Goal: Transaction & Acquisition: Purchase product/service

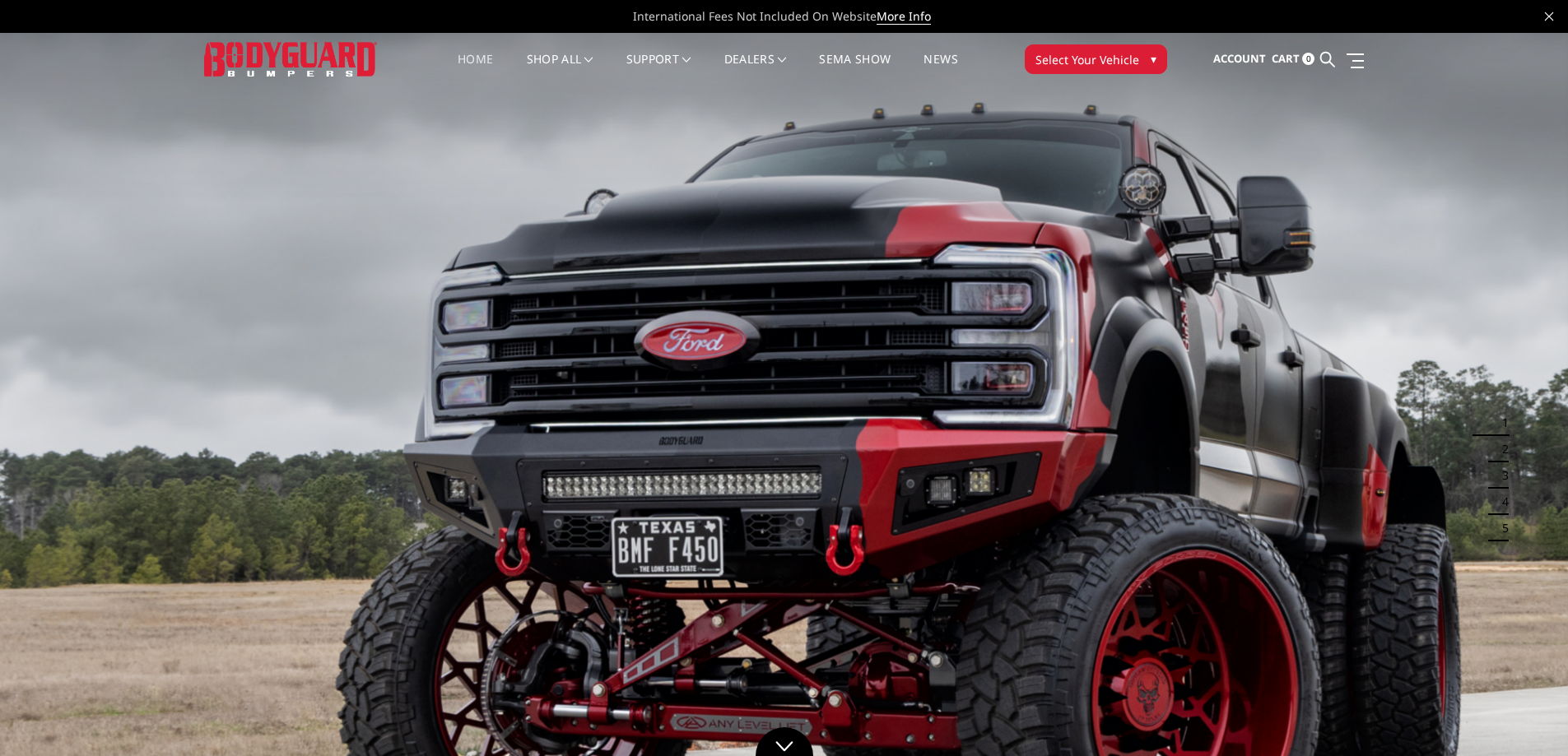
click at [1121, 62] on span "Select Your Vehicle" at bounding box center [1087, 59] width 104 height 17
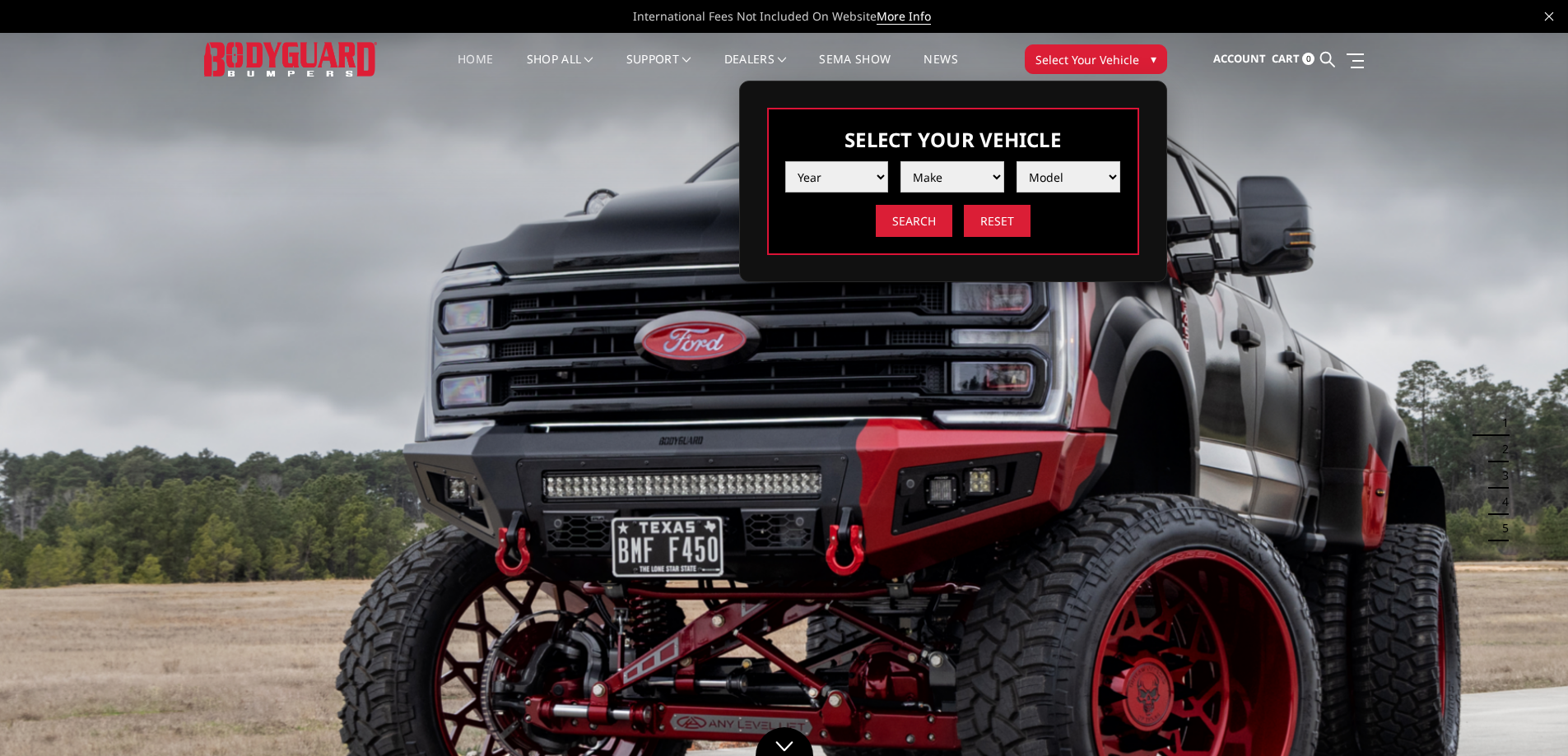
click at [838, 180] on select "Year [DATE] 2024 2023 2022 2021 2020 2019 2018 2017 2016 2015 2014 2013 2012 20…" at bounding box center [837, 177] width 104 height 31
select select "yr_2025"
click at [785, 162] on select "Year [DATE] 2024 2023 2022 2021 2020 2019 2018 2017 2016 2015 2014 2013 2012 20…" at bounding box center [837, 177] width 104 height 31
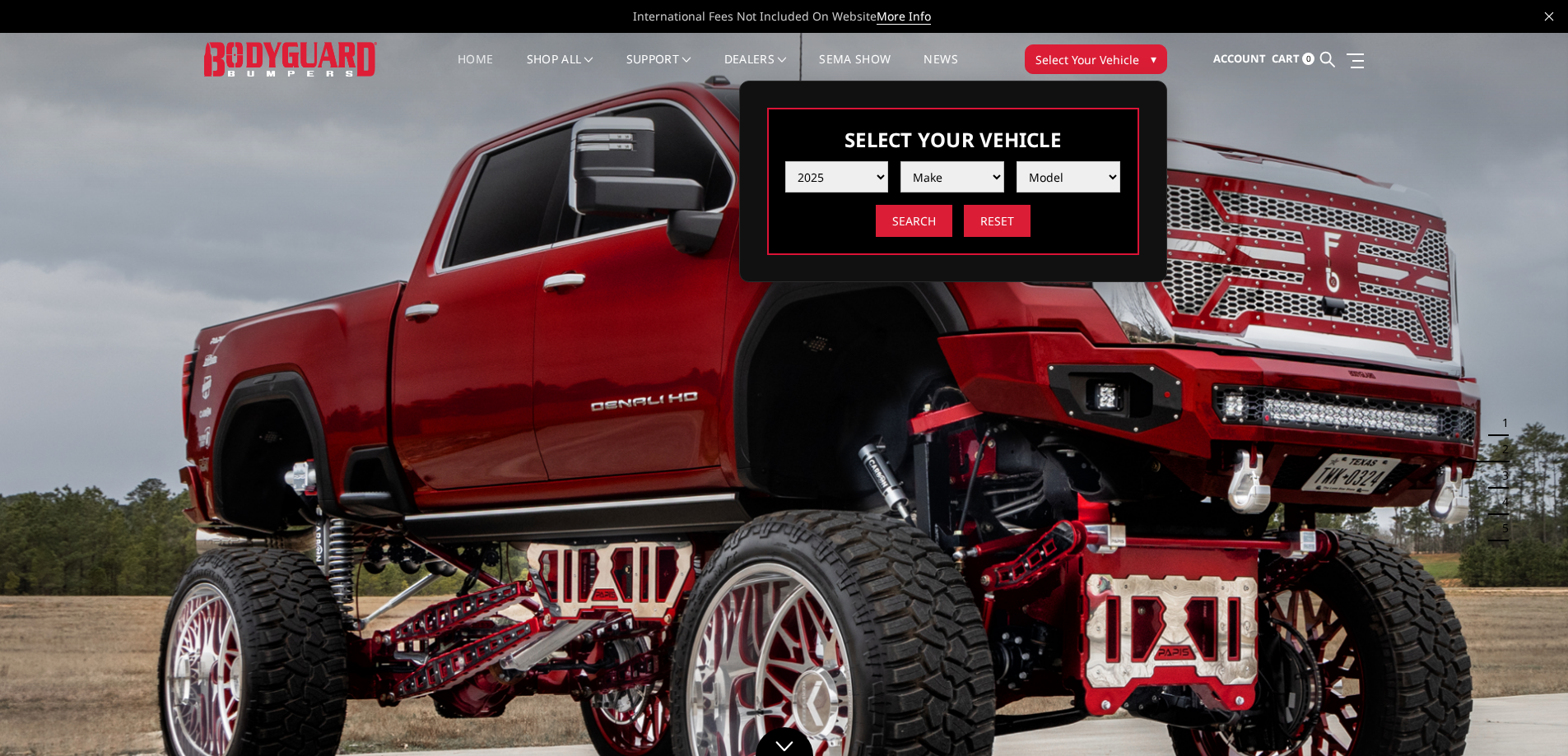
click at [977, 166] on select "Make Chevrolet Ford GMC Ram Toyota" at bounding box center [952, 177] width 104 height 31
select select "mk_ford"
click at [900, 162] on select "Make Chevrolet Ford GMC Ram Toyota" at bounding box center [952, 177] width 104 height 31
click at [1061, 174] on select "Model F150 F150 Raptor F250 / F350 F450 F550" at bounding box center [1068, 177] width 104 height 31
select select "md_f250-f350"
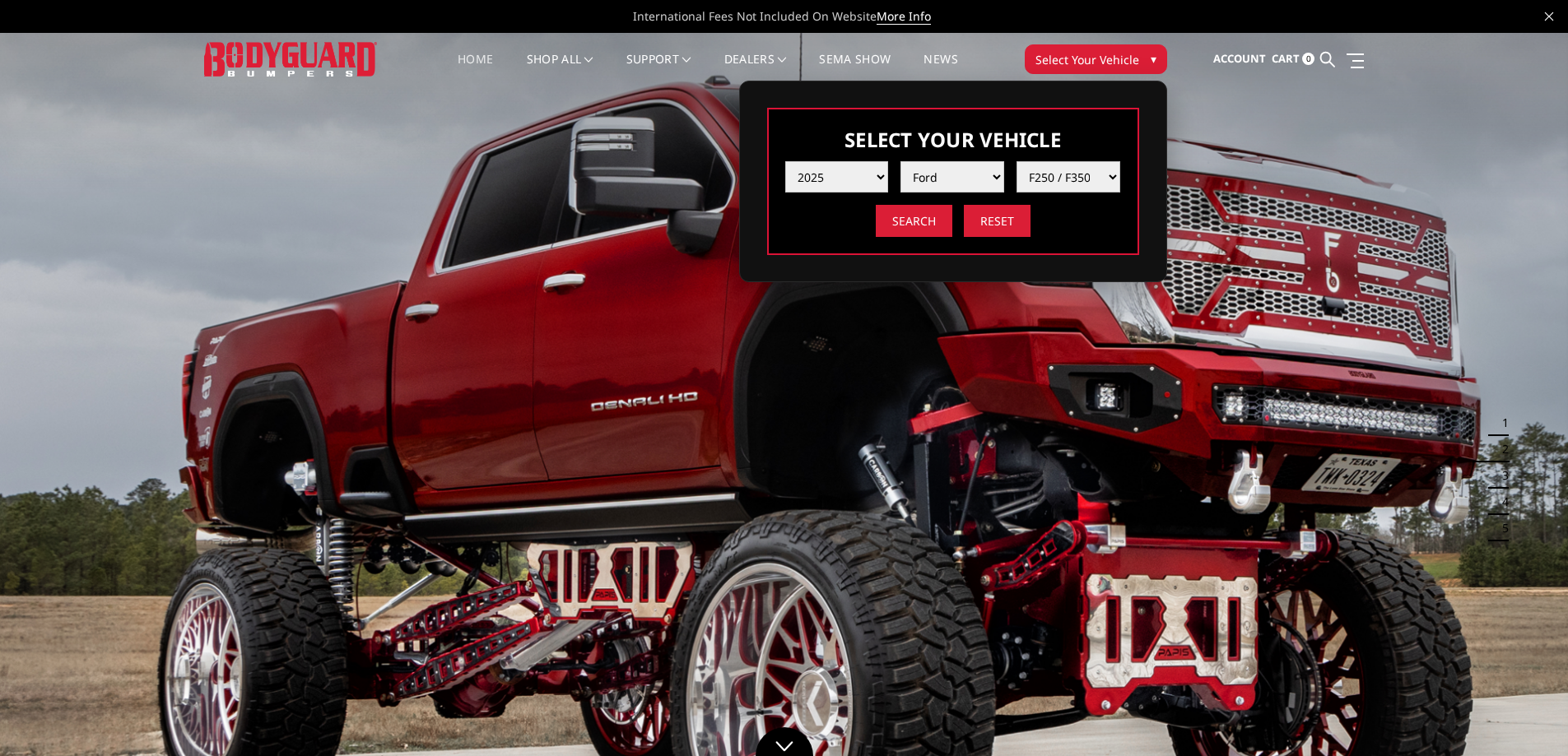
click at [1016, 162] on select "Model F150 F150 Raptor F250 / F350 F450 F550" at bounding box center [1068, 177] width 104 height 31
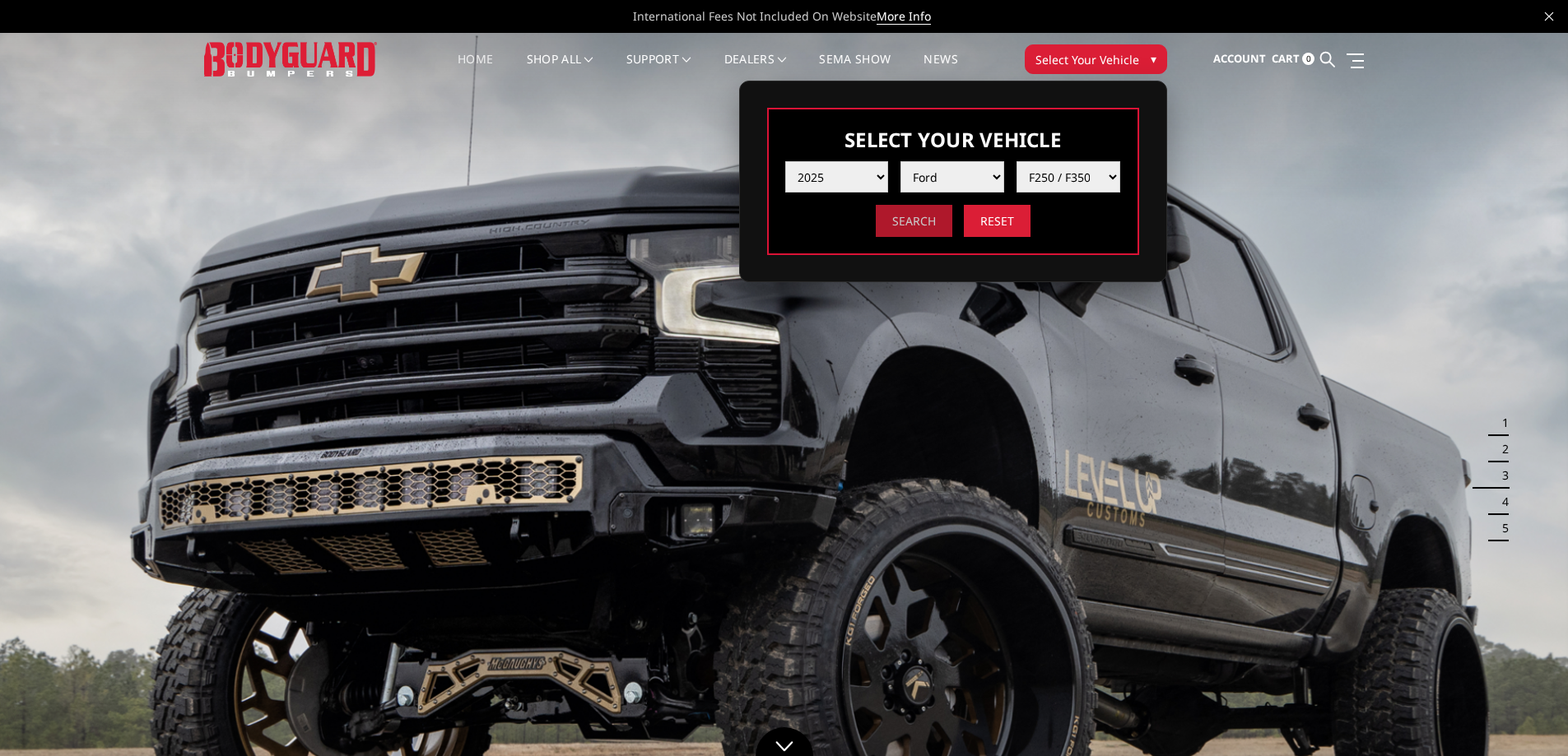
click at [928, 218] on input "Search" at bounding box center [914, 221] width 76 height 32
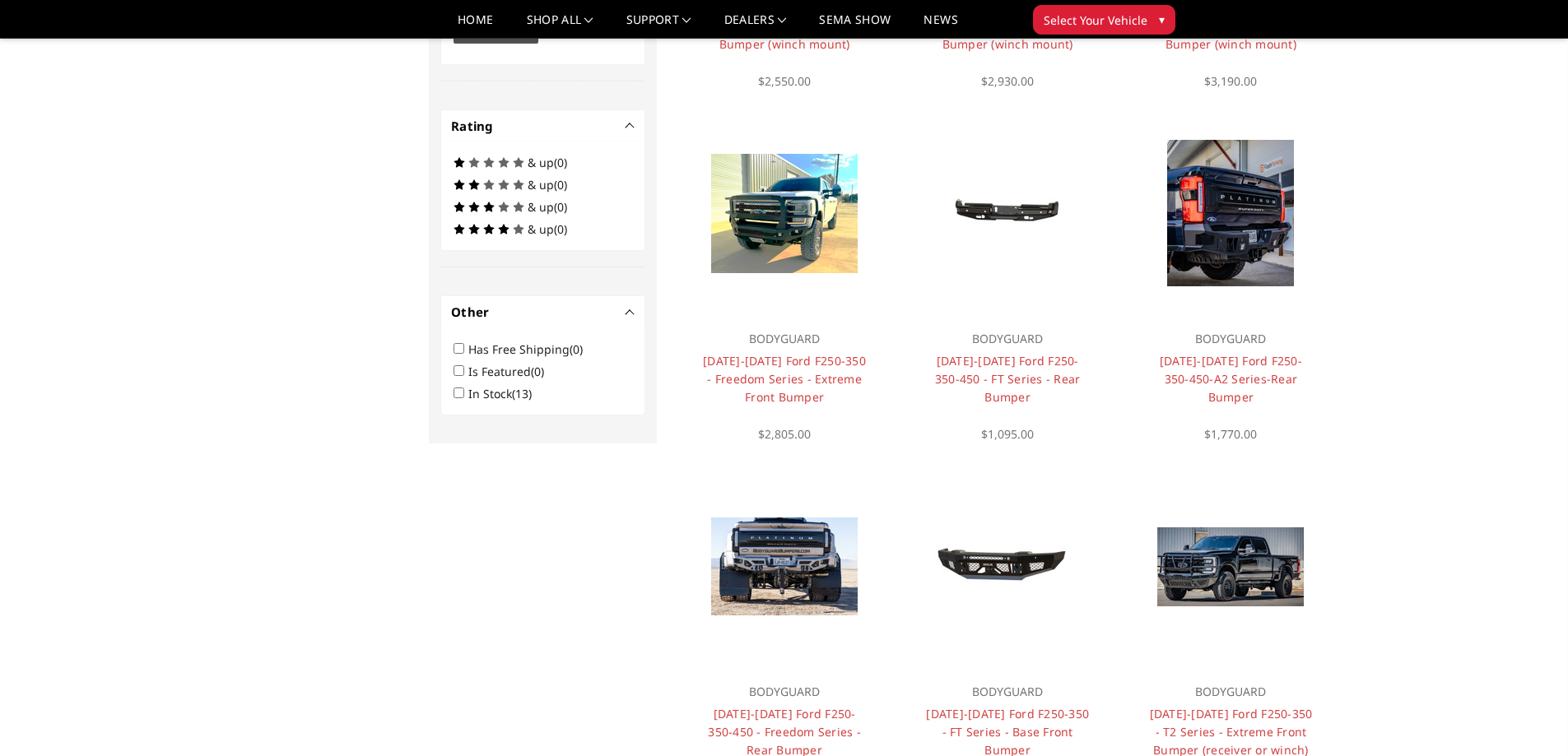
scroll to position [707, 0]
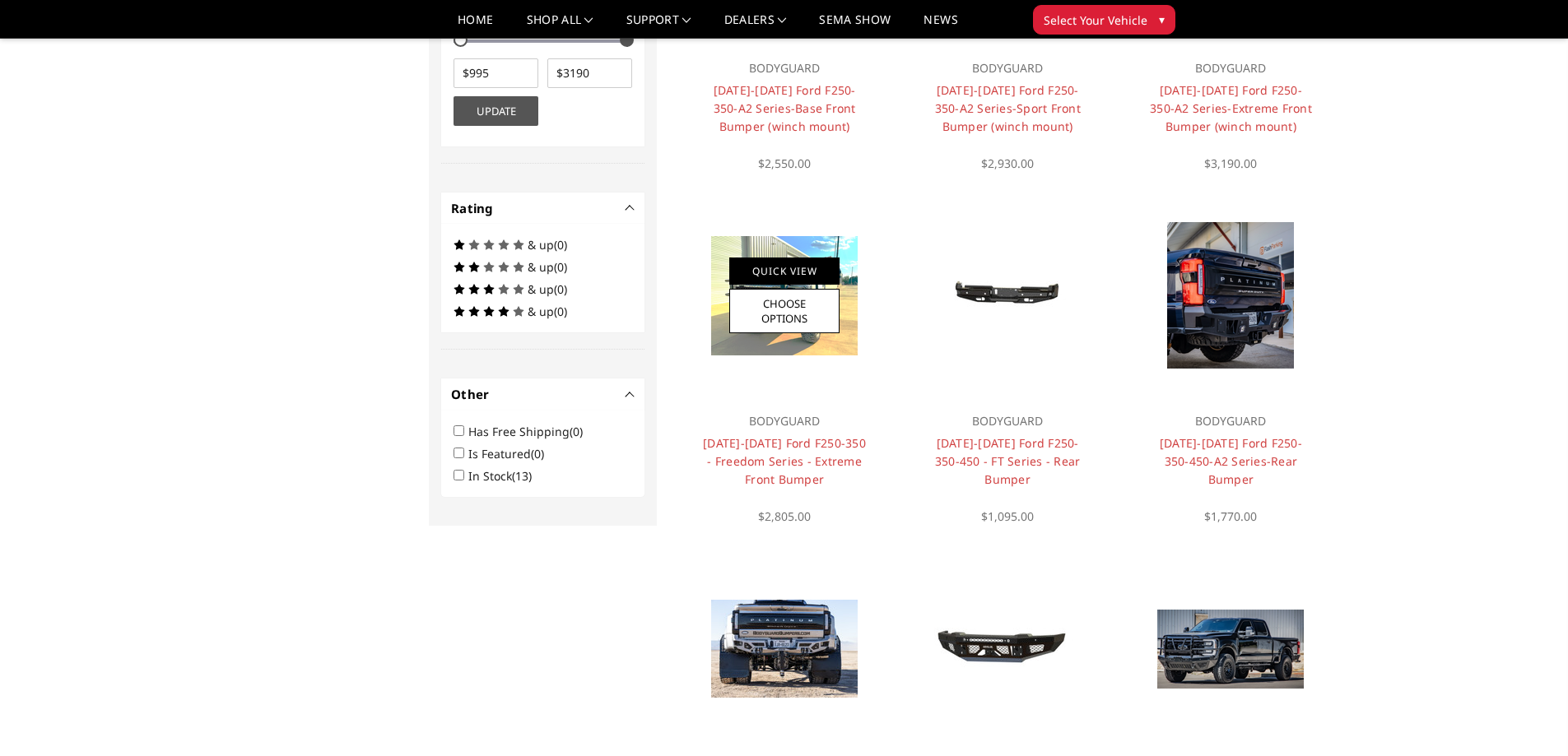
click at [802, 268] on link "Quick View" at bounding box center [784, 271] width 110 height 27
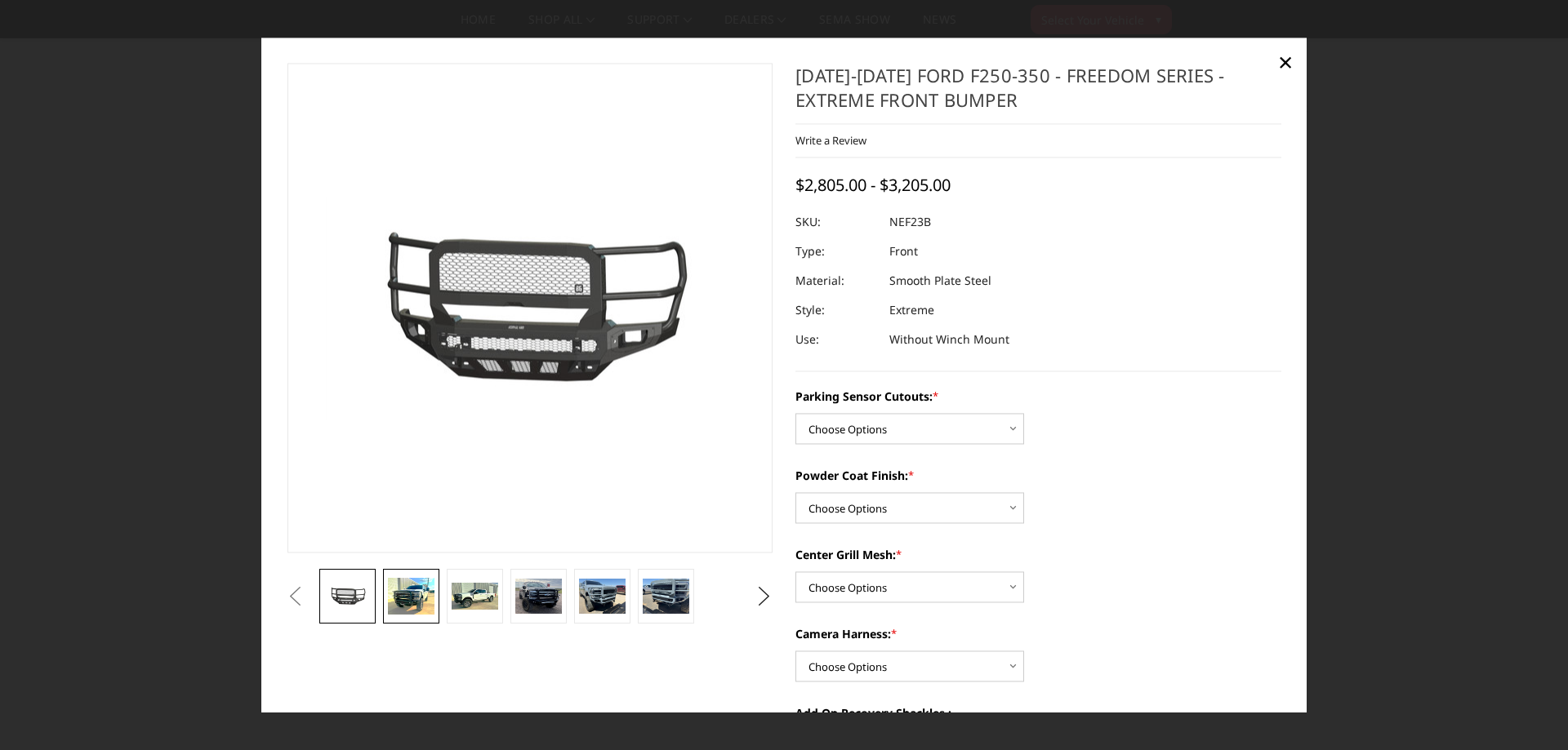
click at [405, 601] on img at bounding box center [410, 596] width 45 height 38
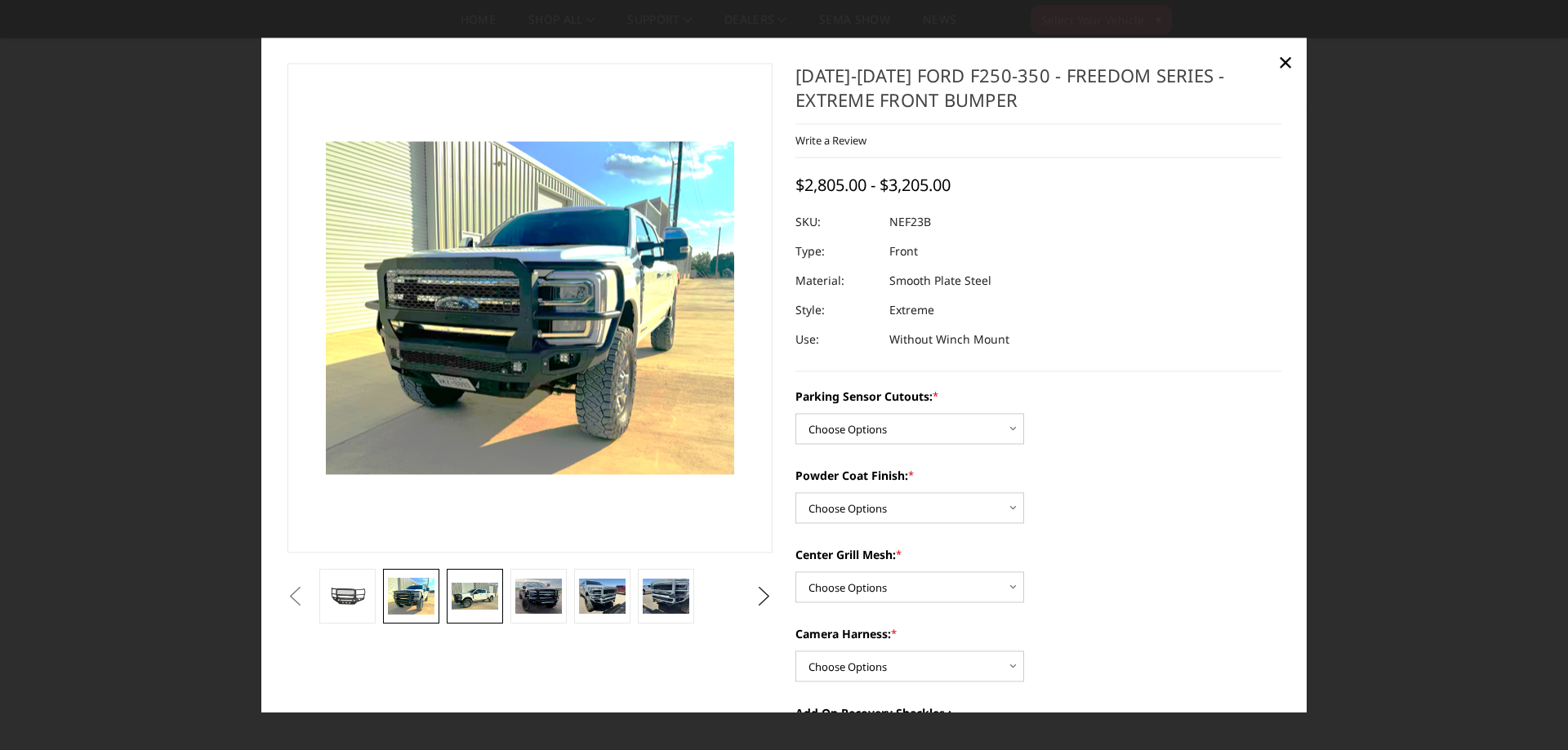
click at [473, 591] on img at bounding box center [474, 596] width 45 height 28
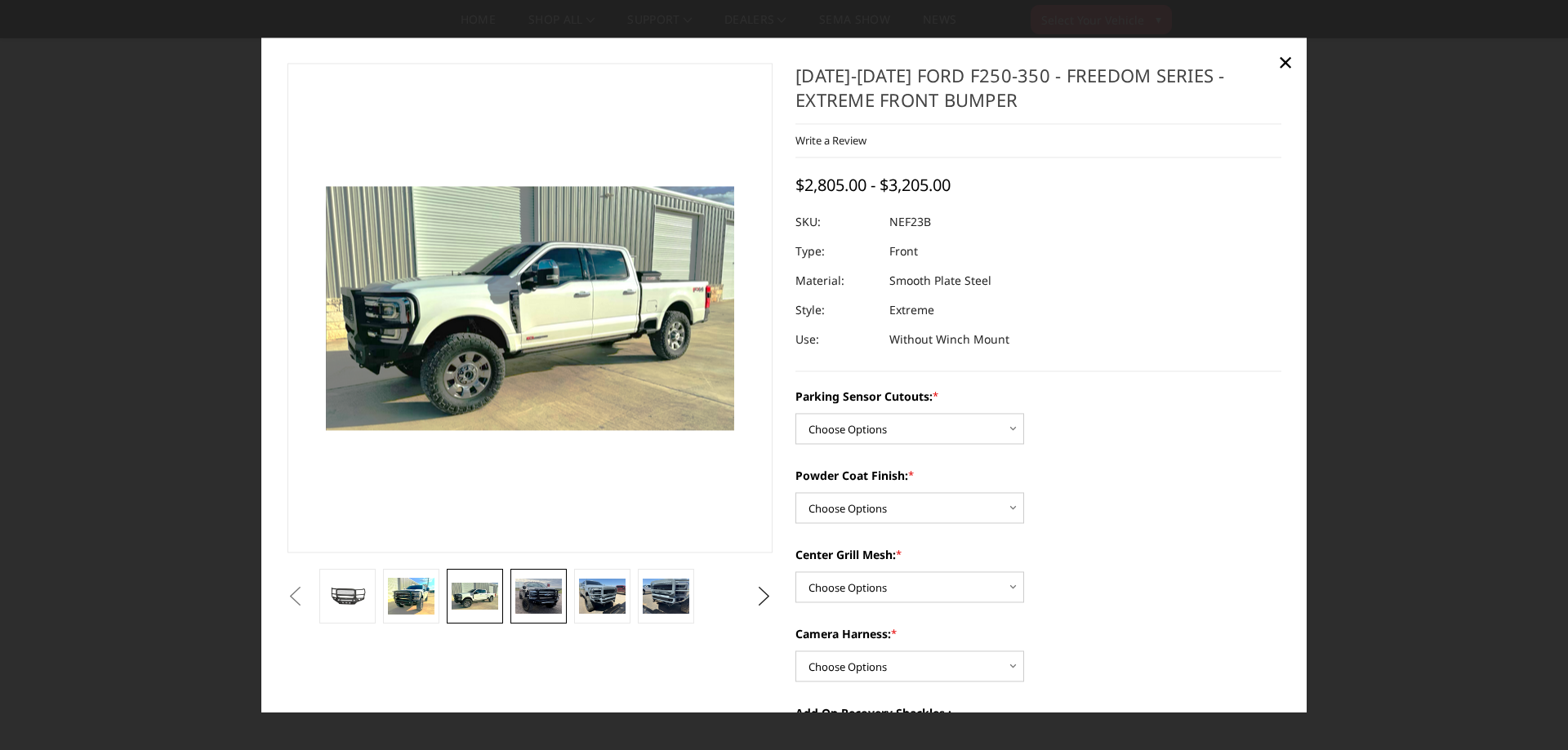
click at [521, 601] on img at bounding box center [538, 596] width 45 height 36
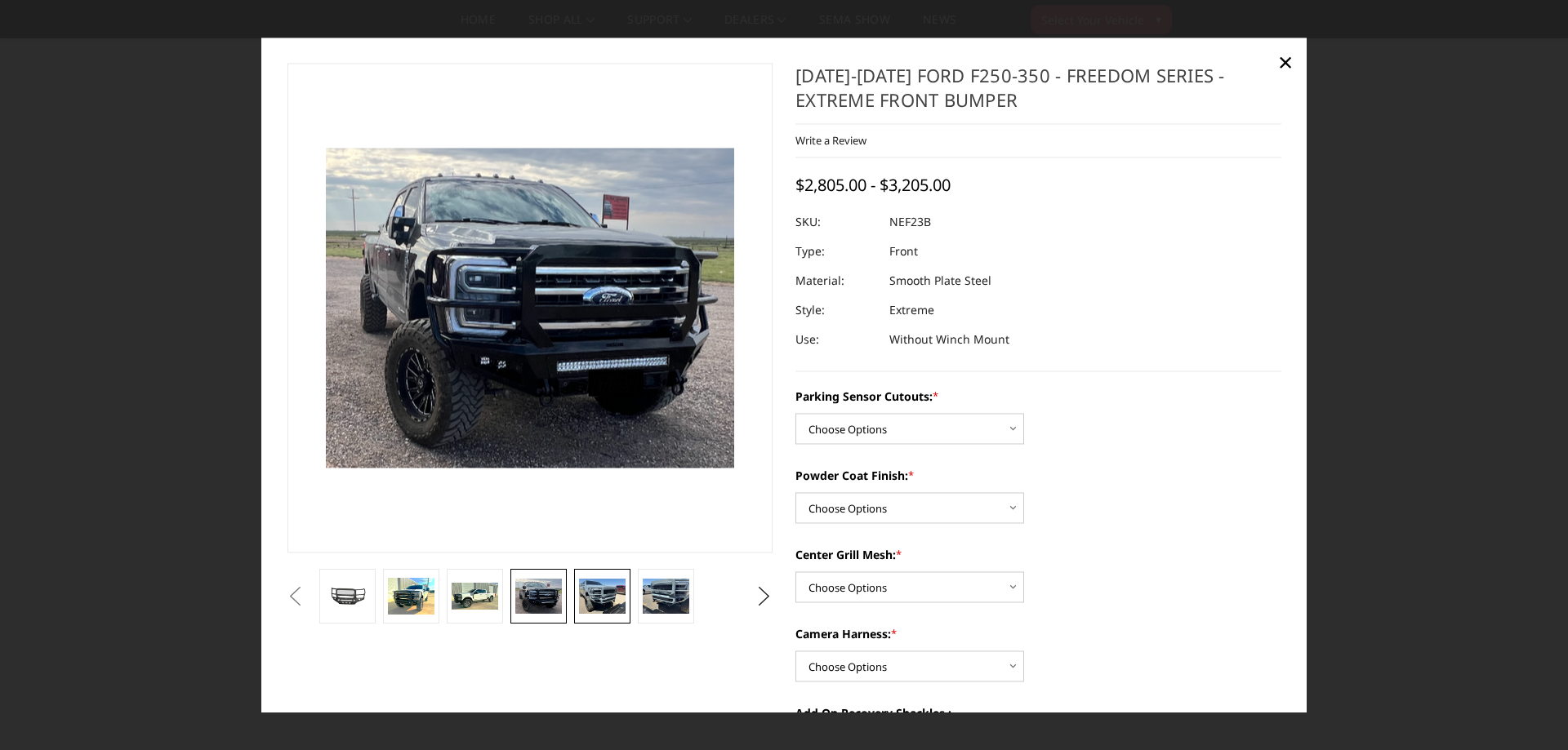
click at [611, 597] on img at bounding box center [602, 596] width 45 height 34
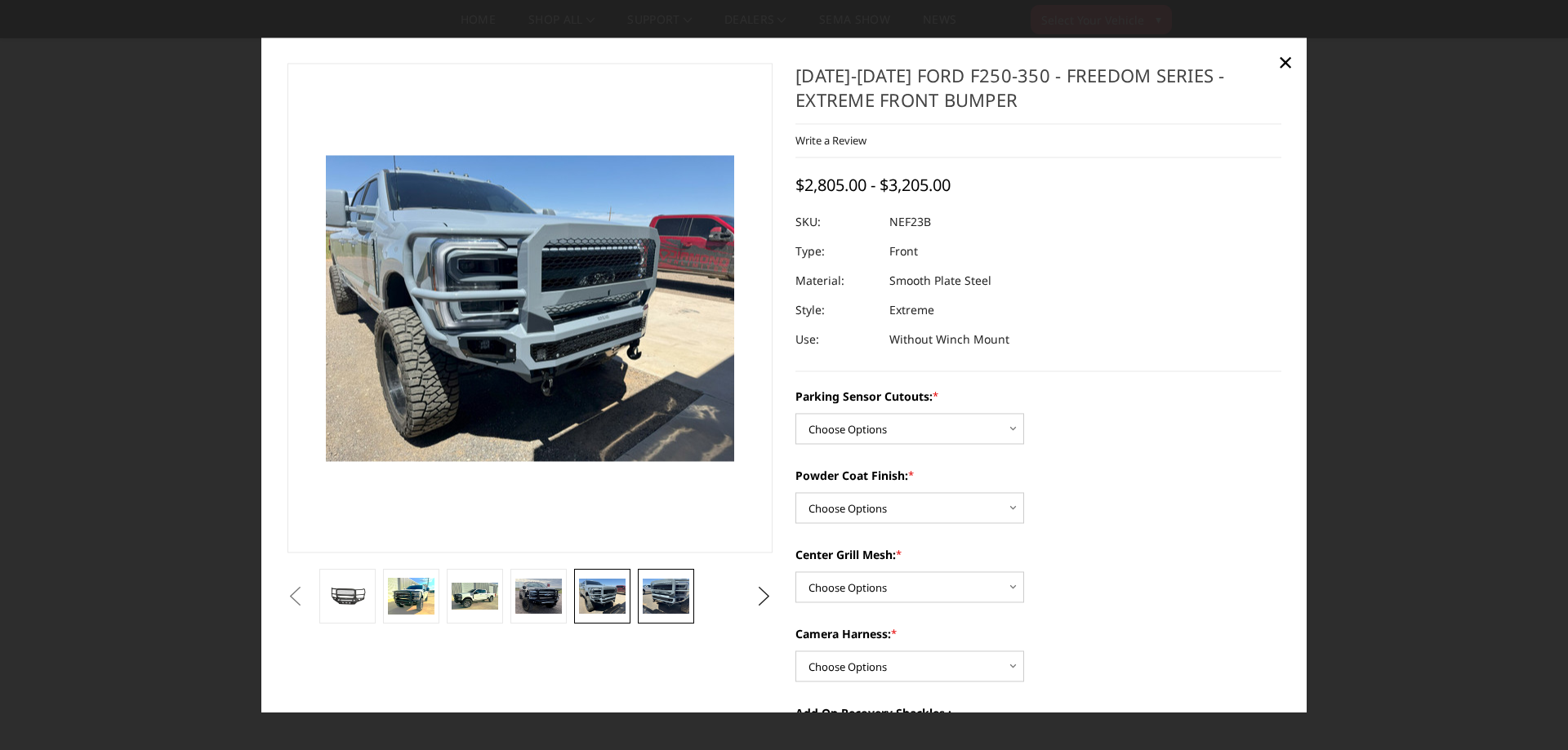
click at [677, 593] on img at bounding box center [665, 596] width 45 height 34
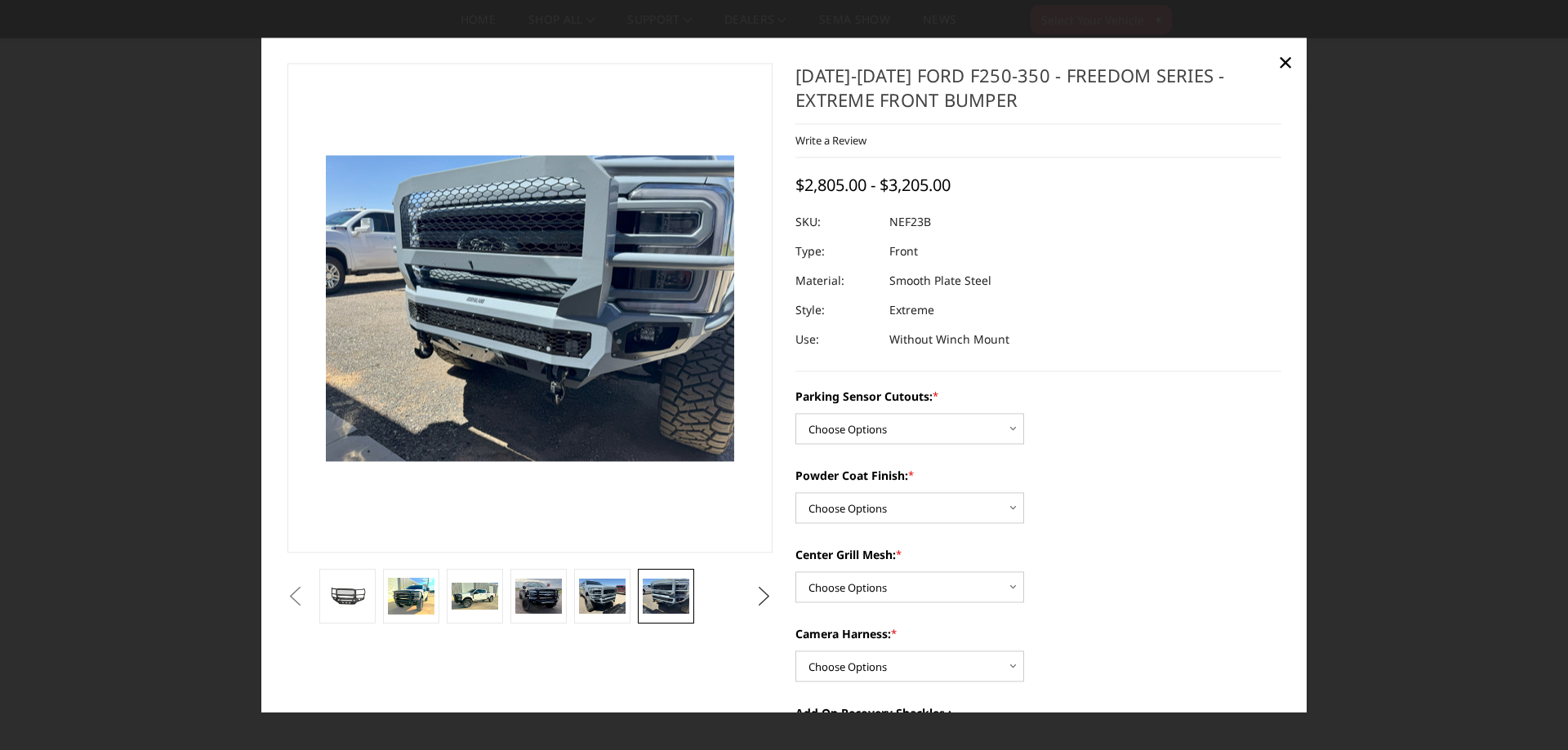
click at [762, 596] on button "Next" at bounding box center [764, 596] width 24 height 24
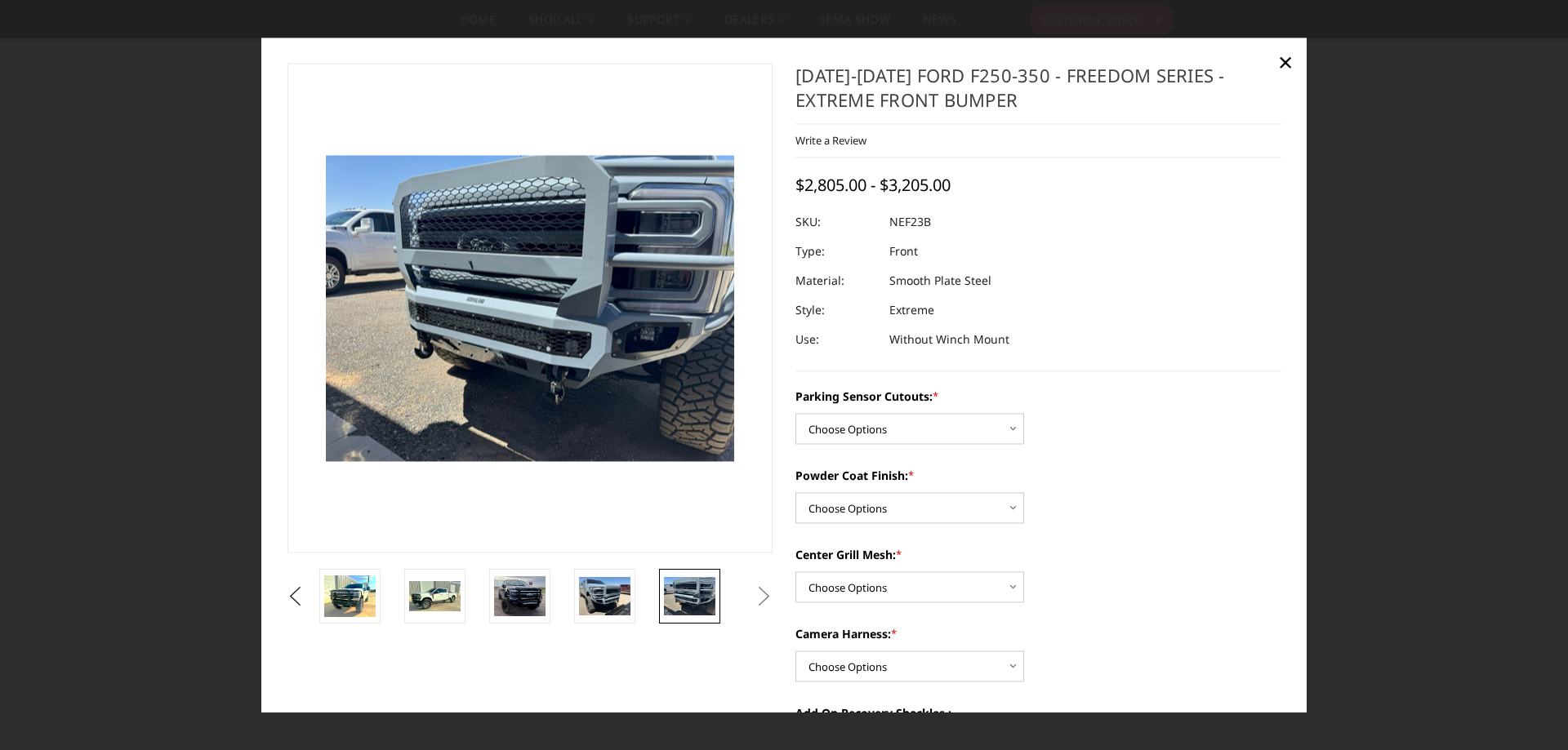
click at [756, 596] on button "Next" at bounding box center [764, 596] width 24 height 24
click at [1285, 65] on span "×" at bounding box center [1285, 62] width 15 height 35
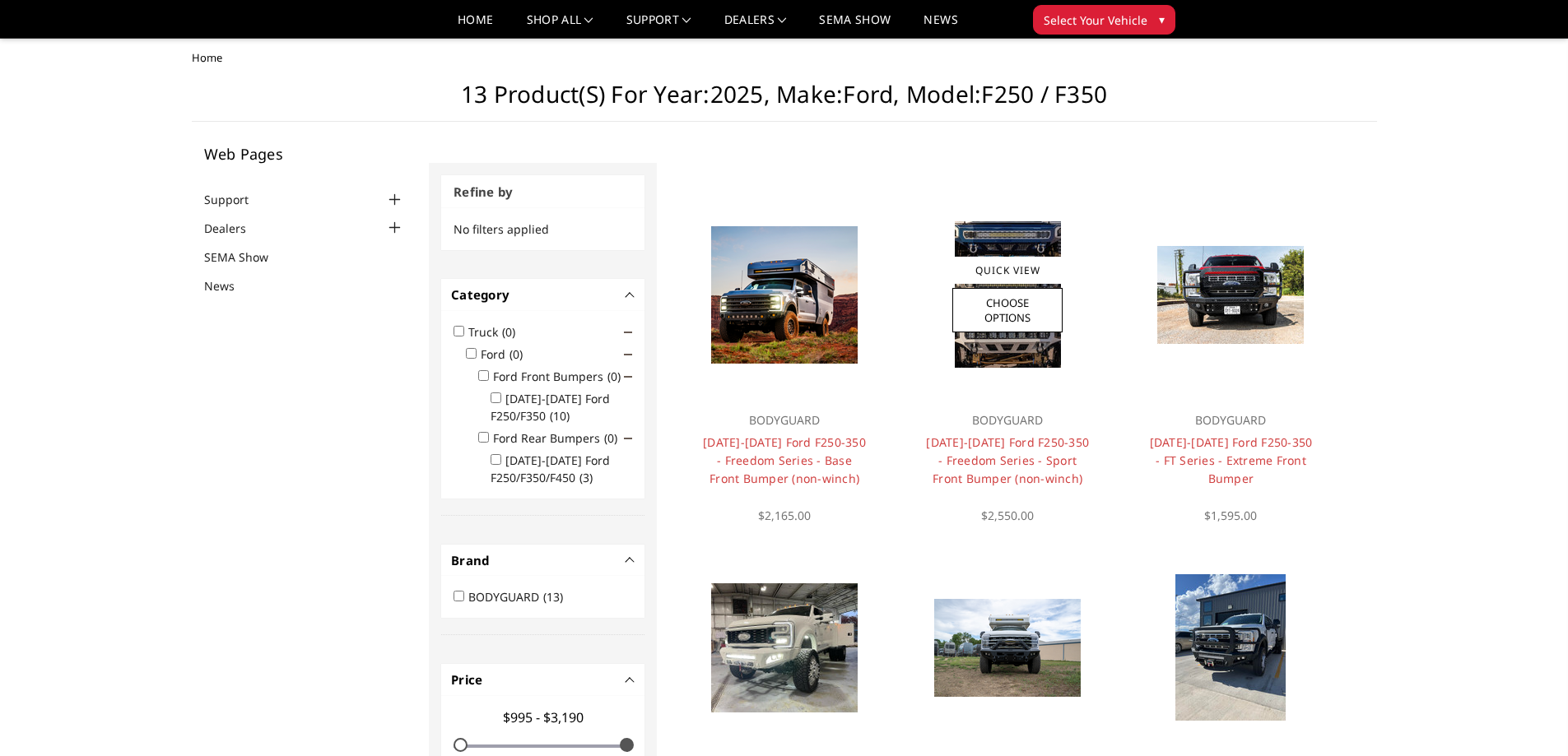
scroll to position [0, 0]
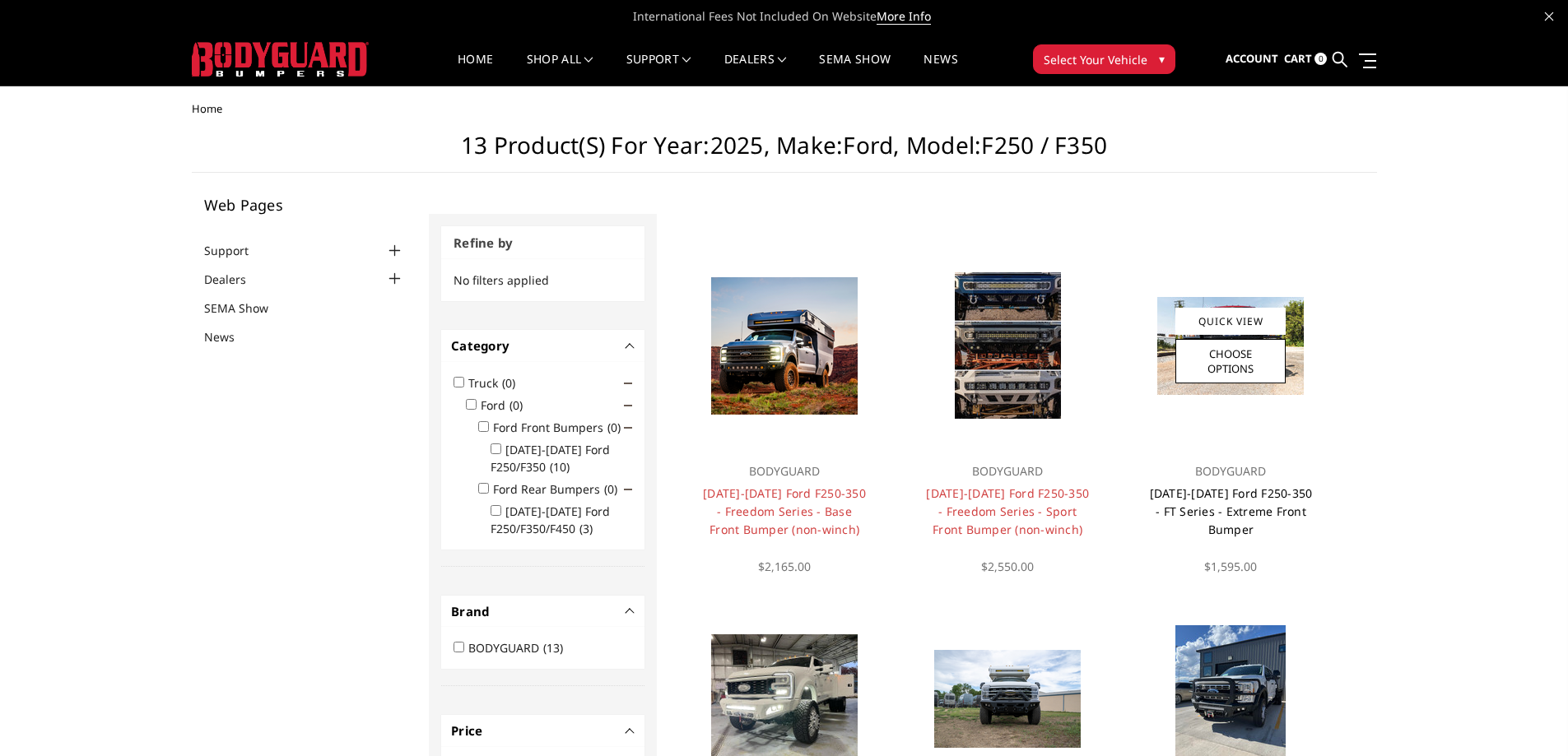
click at [1267, 513] on link "2023-2025 Ford F250-350 - FT Series - Extreme Front Bumper" at bounding box center [1231, 511] width 163 height 52
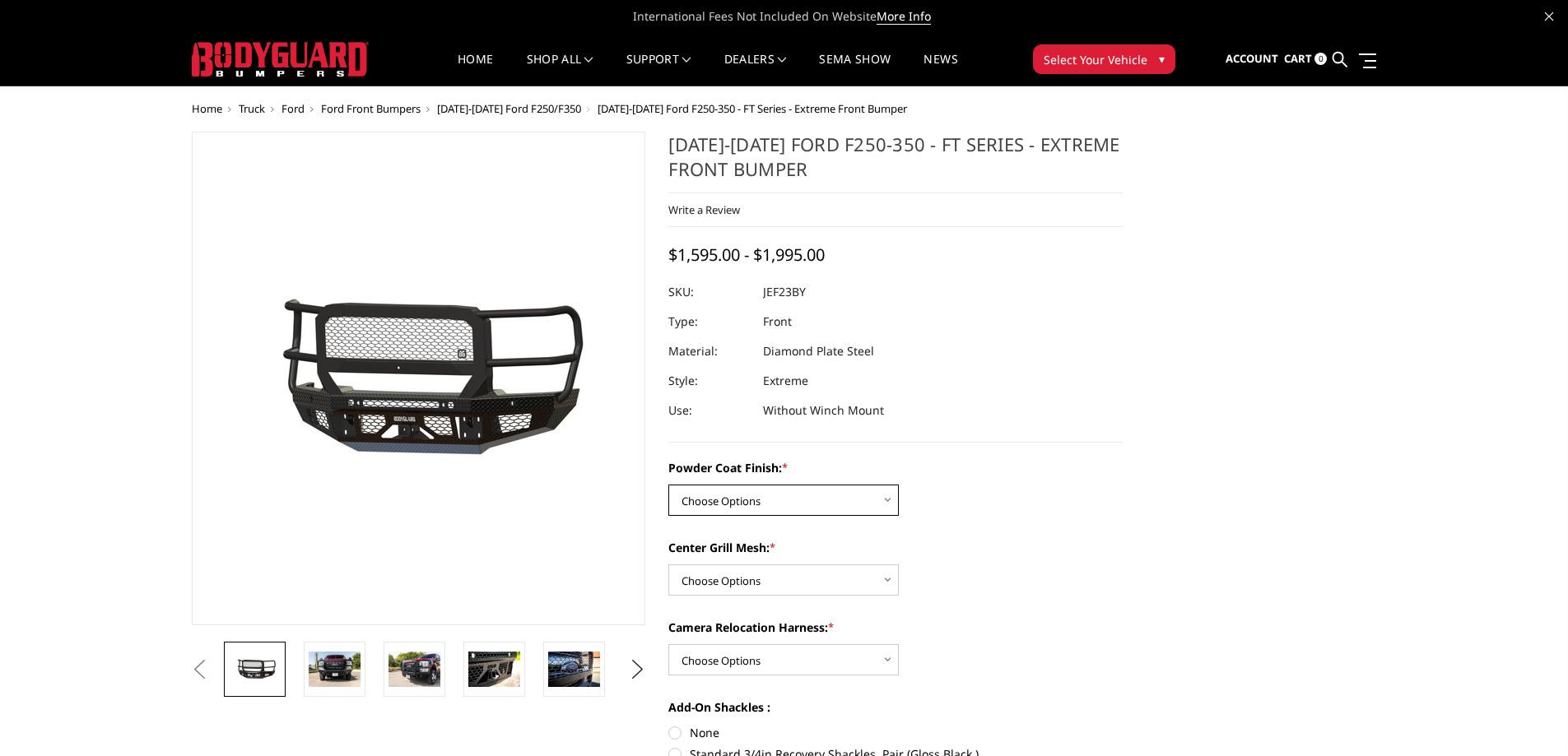
click at [728, 505] on select "Choose Options Bare Metal Gloss Black Powder Coat Textured Black Powder Coat" at bounding box center [784, 500] width 230 height 31
select select "3264"
click at [668, 485] on select "Choose Options Bare Metal Gloss Black Powder Coat Textured Black Powder Coat" at bounding box center [784, 500] width 230 height 31
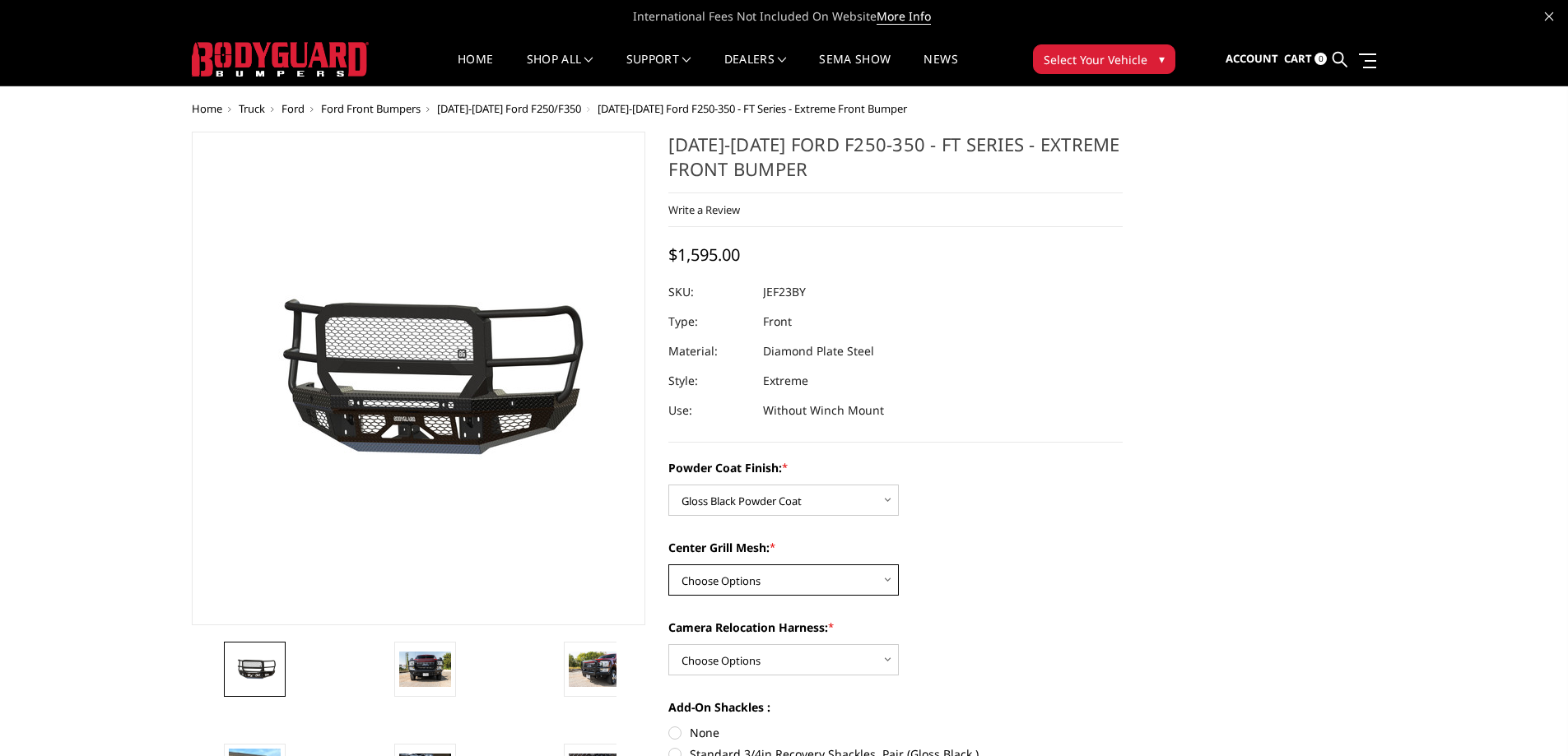
click at [732, 578] on select "Choose Options WITH Expanded Metal in Center Grill WITHOUT Expanded Metal in Ce…" at bounding box center [784, 579] width 230 height 31
select select "3266"
click at [668, 564] on select "Choose Options WITH Expanded Metal in Center Grill WITHOUT Expanded Metal in Ce…" at bounding box center [784, 579] width 230 height 31
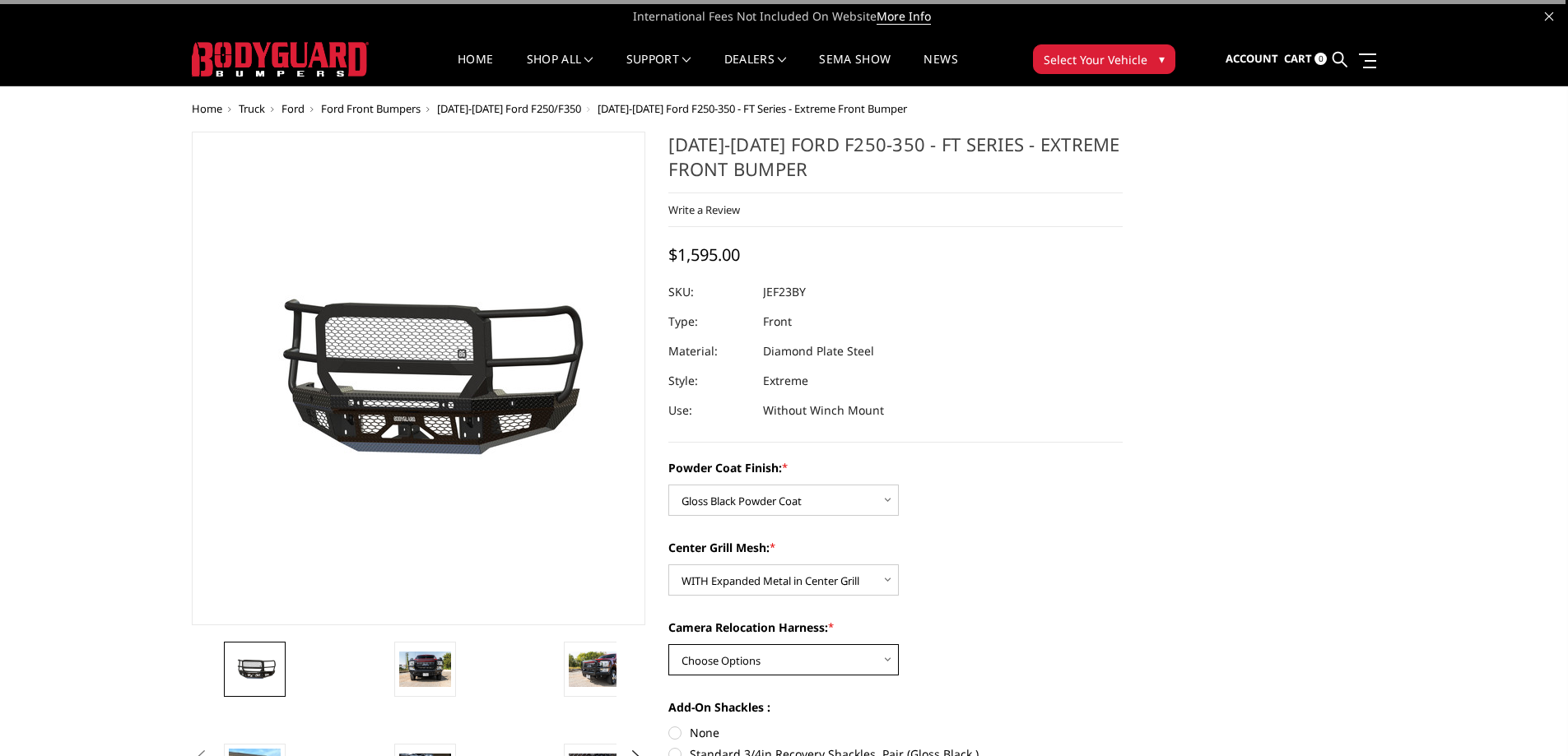
click at [779, 653] on select "Choose Options WITH Camera Relocation Harness WITHOUT Camera Relocation Harness" at bounding box center [784, 660] width 230 height 31
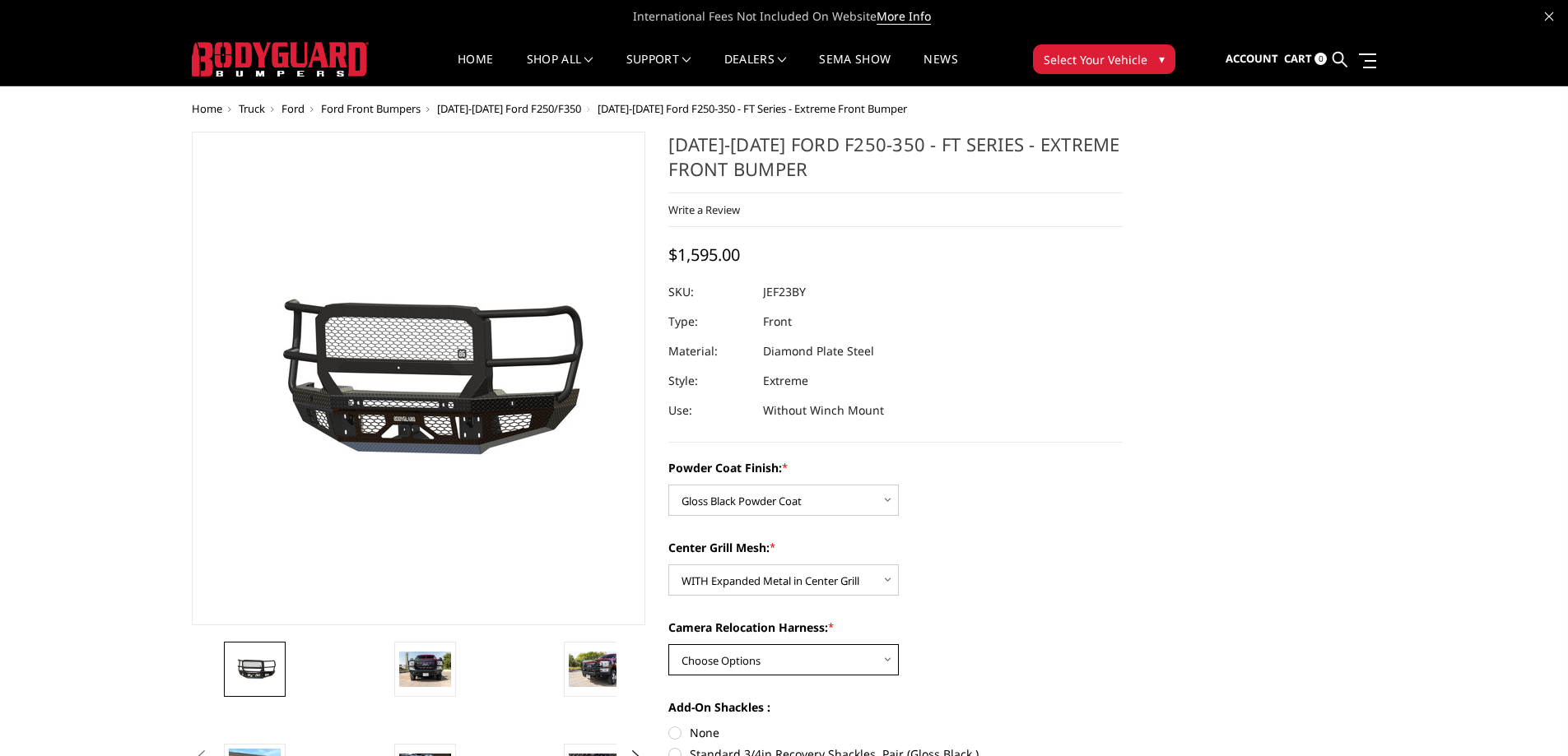
select select "3268"
click at [668, 644] on select "Choose Options WITH Camera Relocation Harness WITHOUT Camera Relocation Harness" at bounding box center [784, 660] width 230 height 31
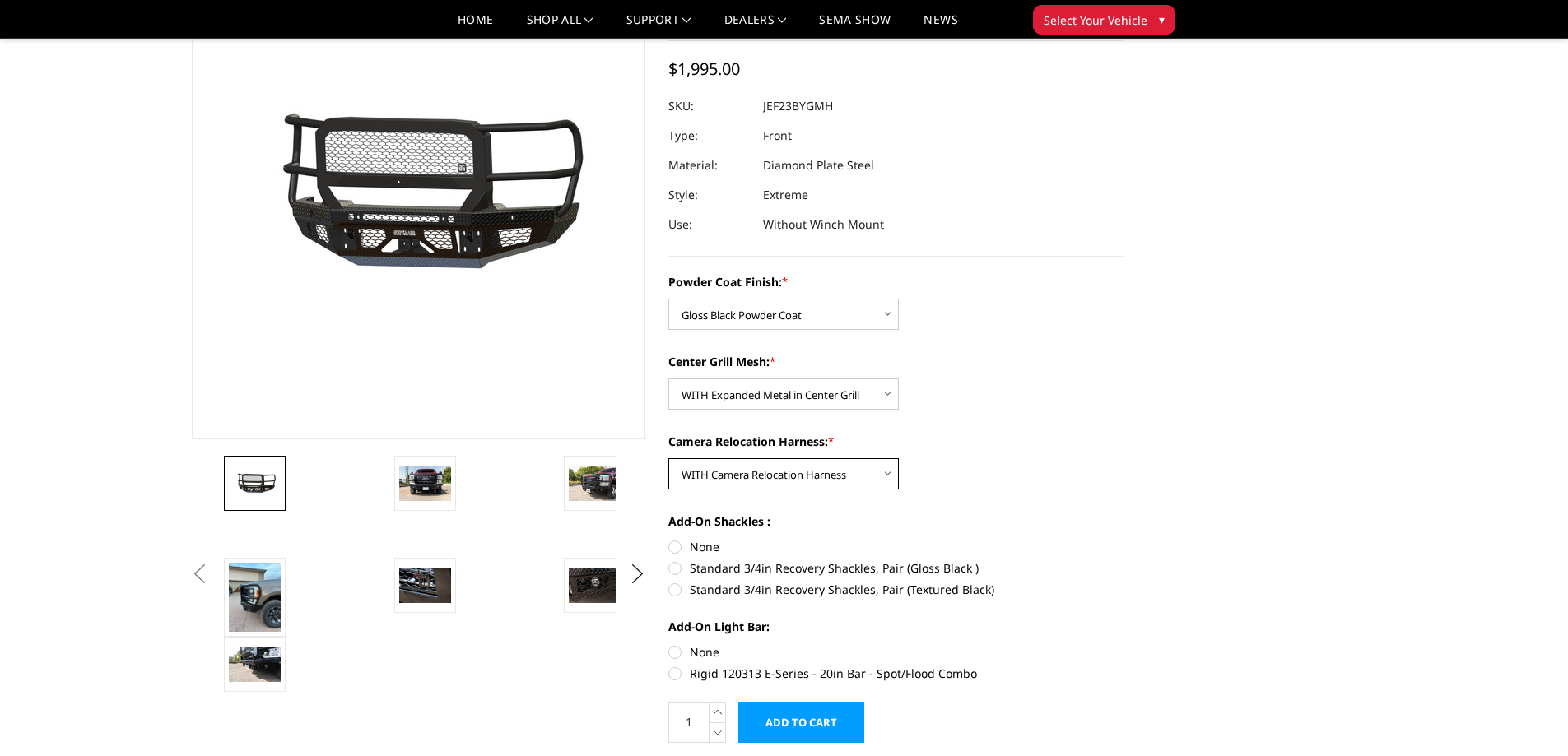
scroll to position [165, 0]
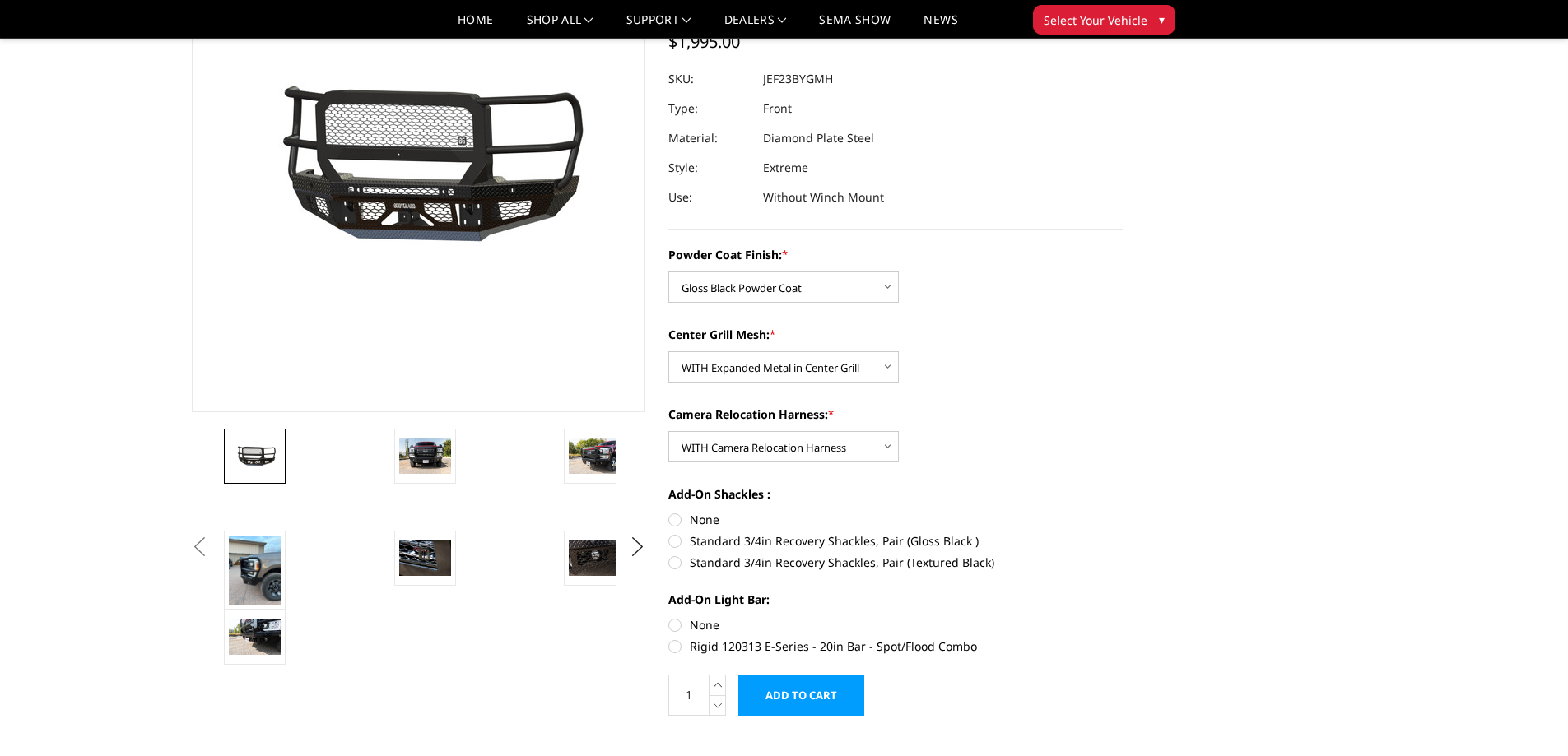
click at [682, 517] on label "None" at bounding box center [895, 519] width 454 height 17
click at [669, 512] on input "None" at bounding box center [668, 511] width 1 height 1
radio input "true"
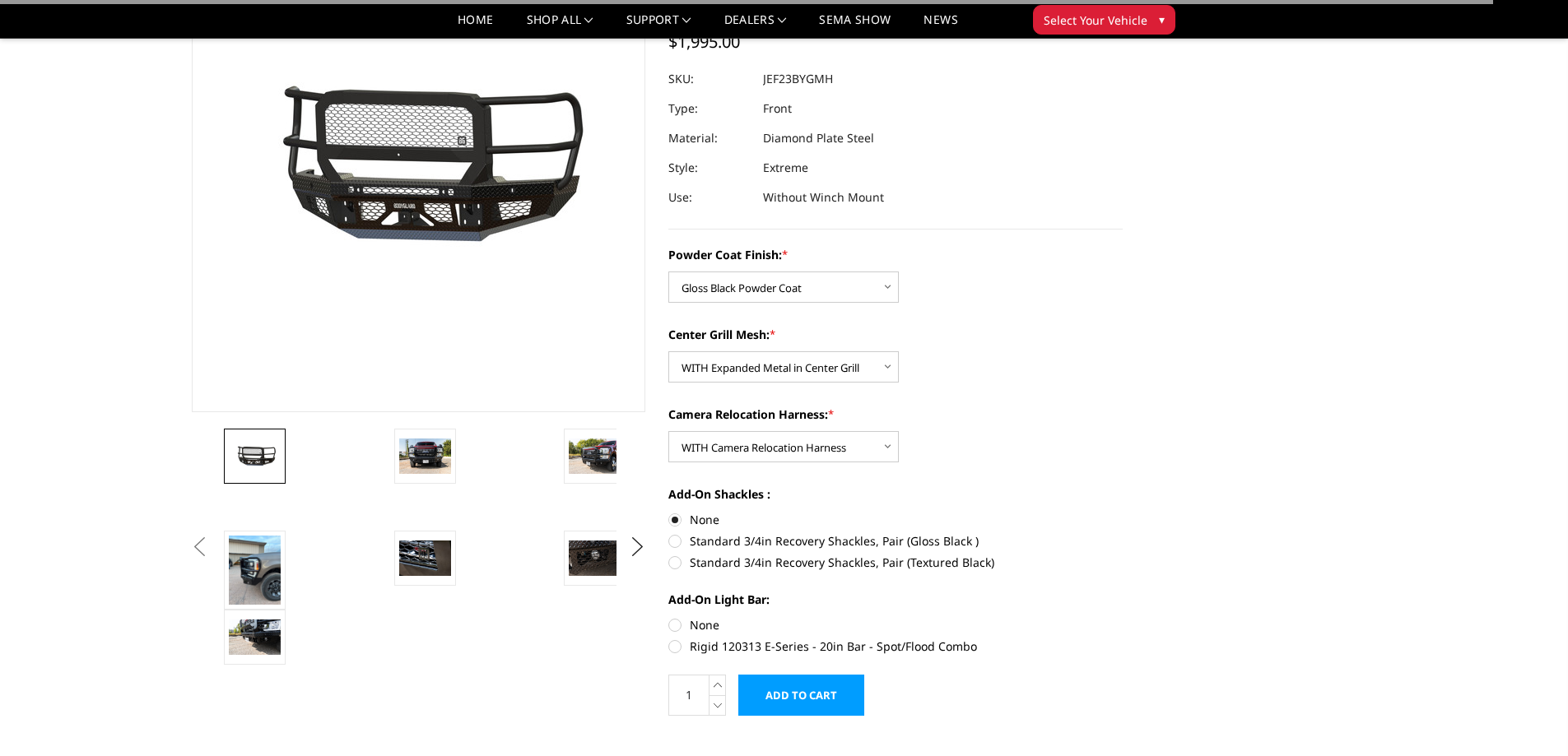
click at [678, 623] on label "None" at bounding box center [895, 625] width 454 height 17
click at [669, 617] on input "None" at bounding box center [668, 616] width 1 height 1
radio input "true"
